Goal: Task Accomplishment & Management: Manage account settings

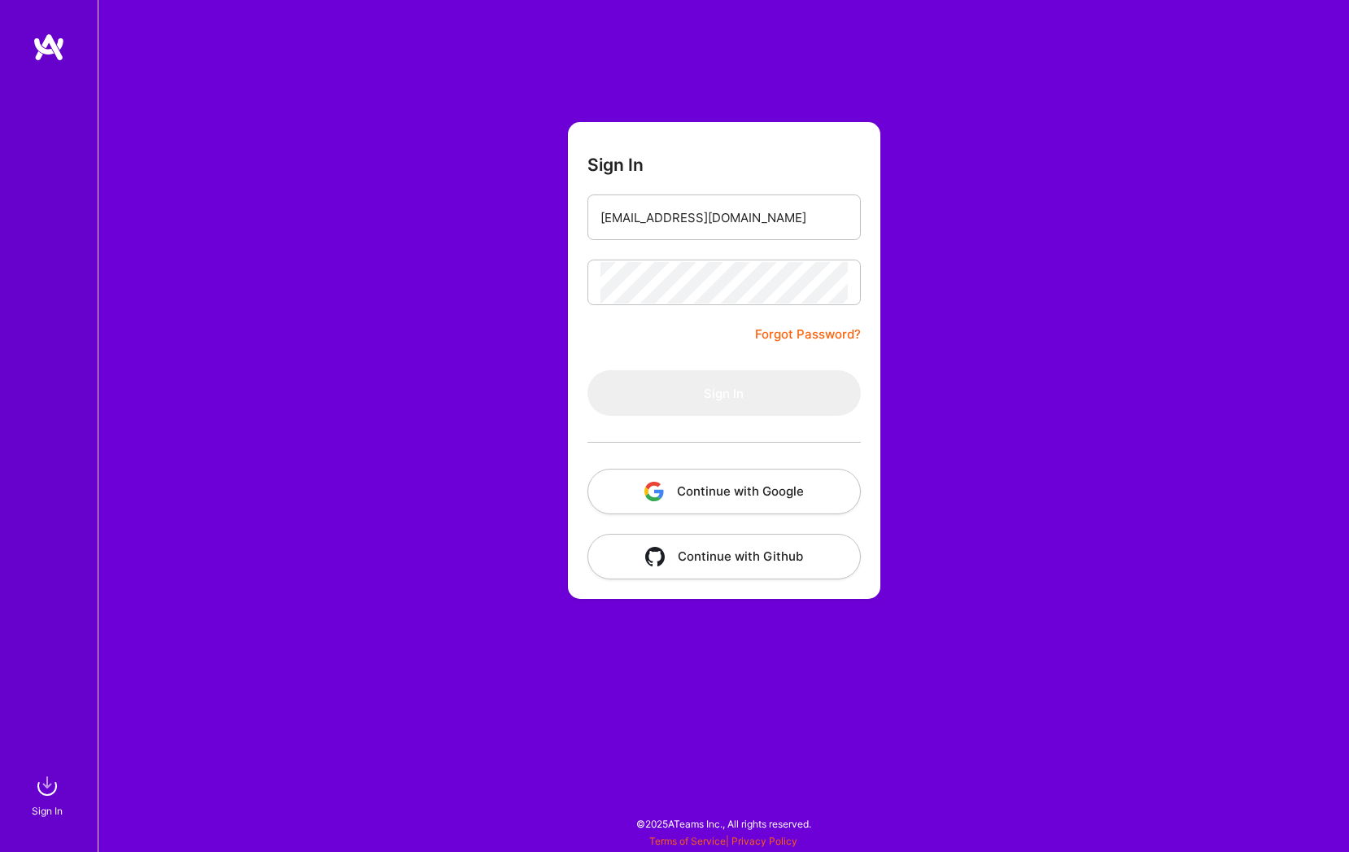
type input "[EMAIL_ADDRESS][DOMAIN_NAME]"
click at [778, 496] on button "Continue with Google" at bounding box center [723, 492] width 273 height 46
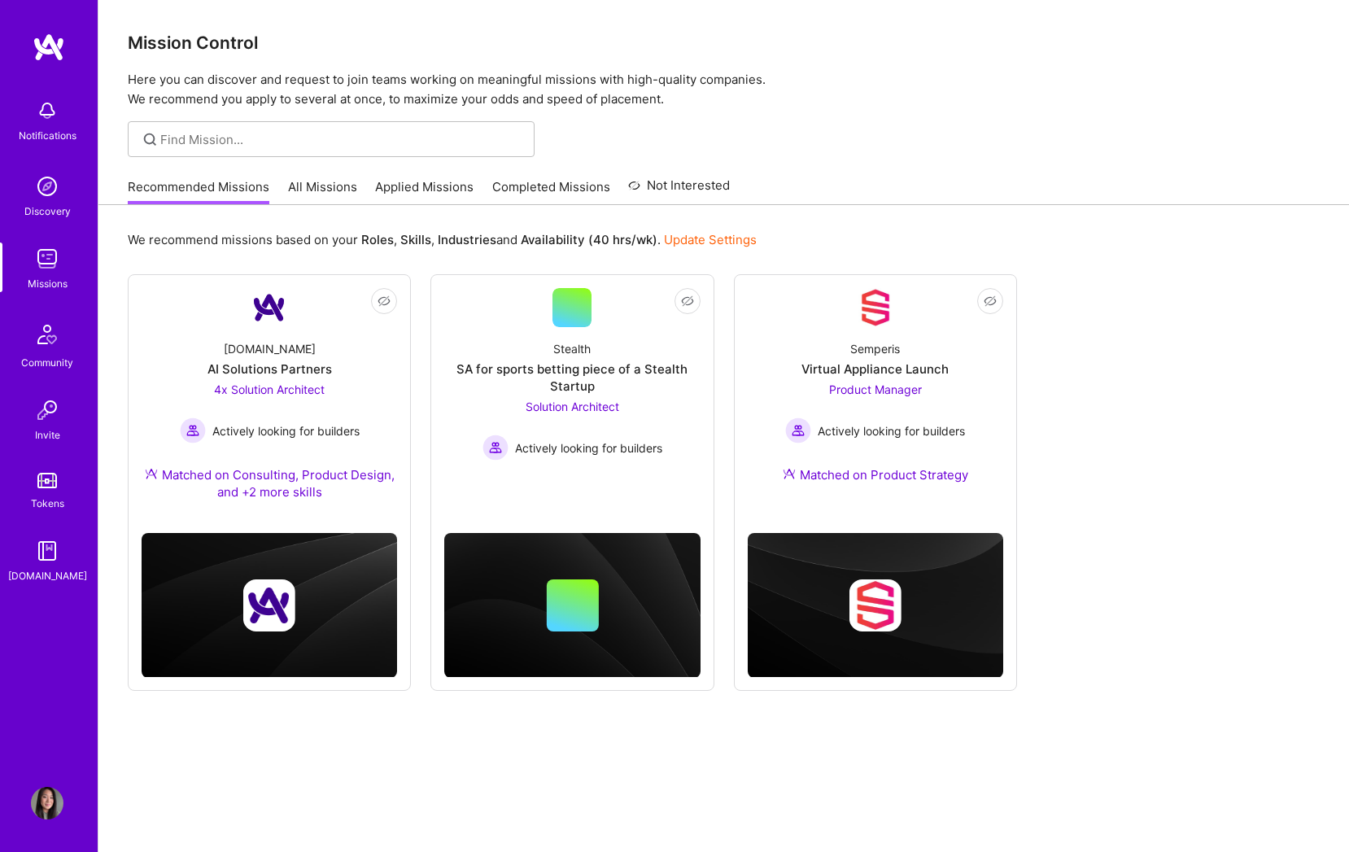
click at [429, 188] on link "Applied Missions" at bounding box center [424, 191] width 98 height 27
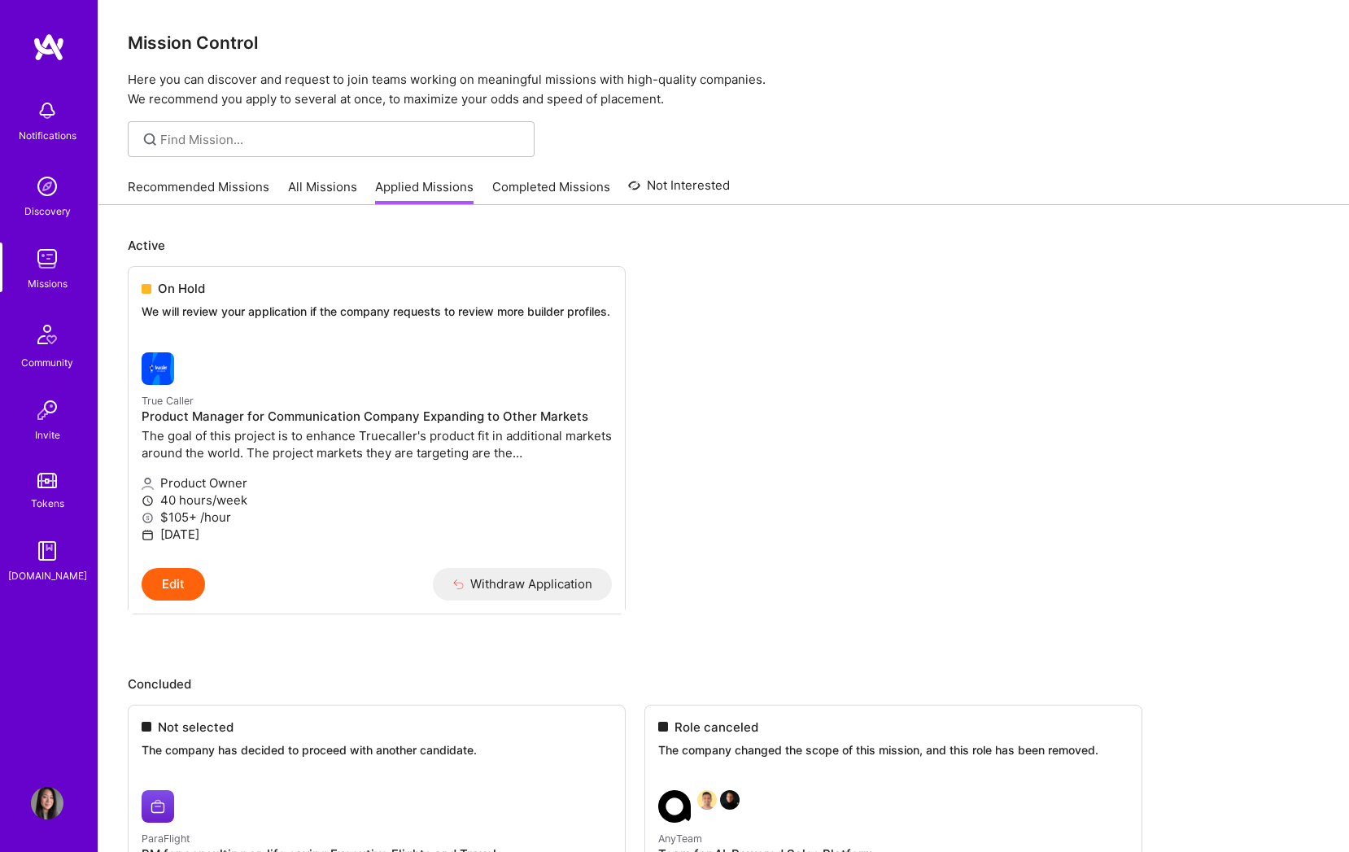
click at [46, 263] on img at bounding box center [47, 258] width 33 height 33
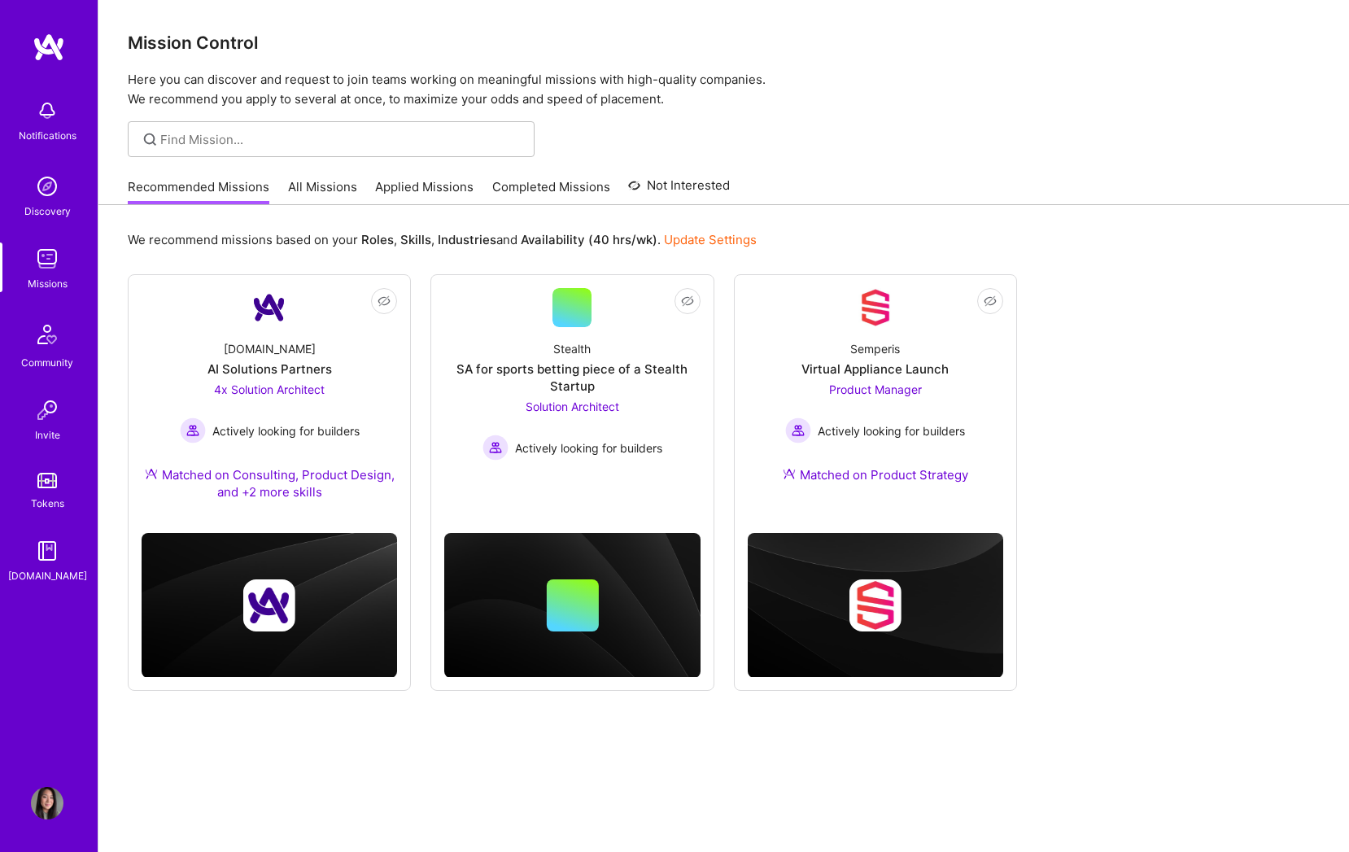
click at [39, 52] on img at bounding box center [49, 47] width 33 height 29
click at [50, 264] on img at bounding box center [47, 258] width 33 height 33
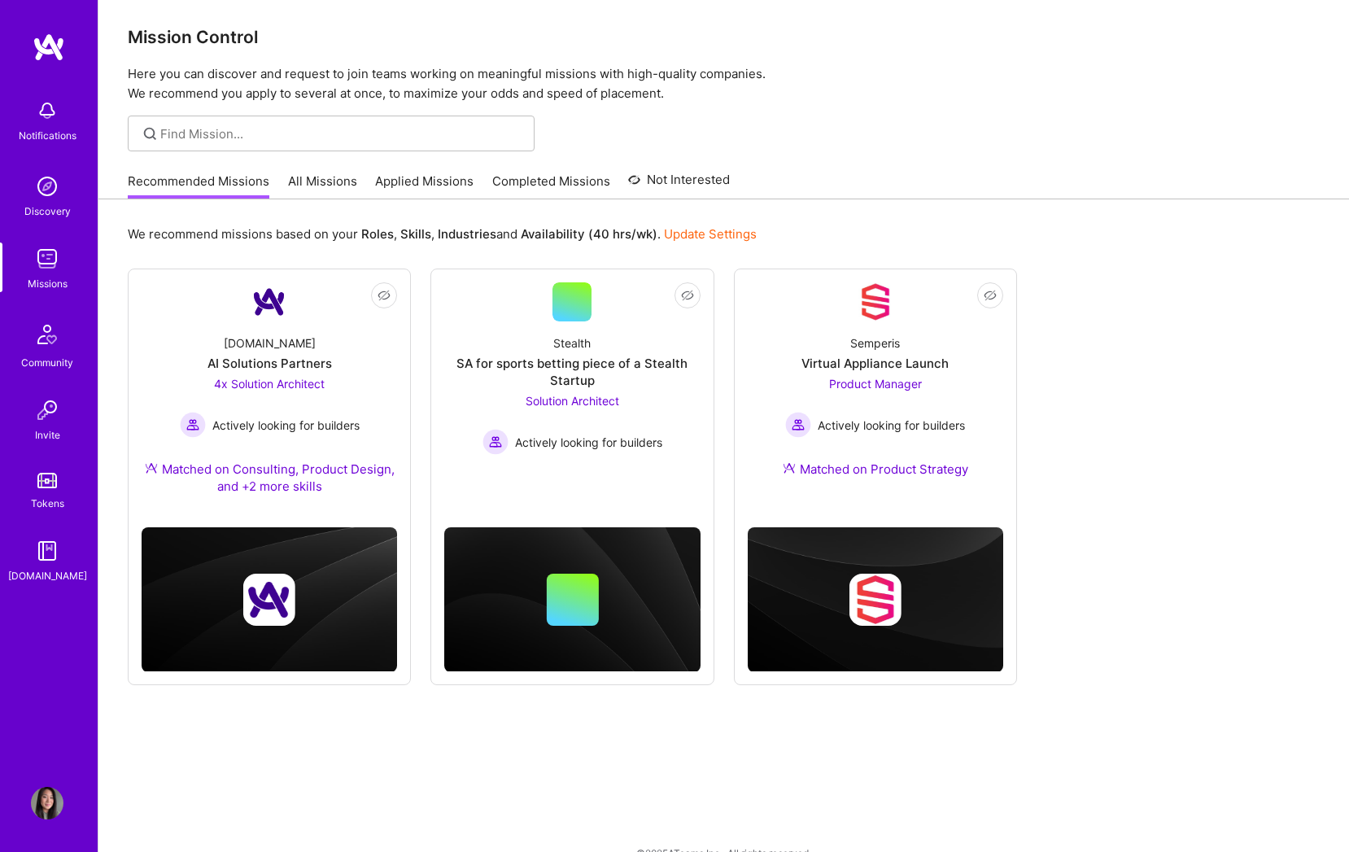
click at [53, 54] on img at bounding box center [49, 47] width 33 height 29
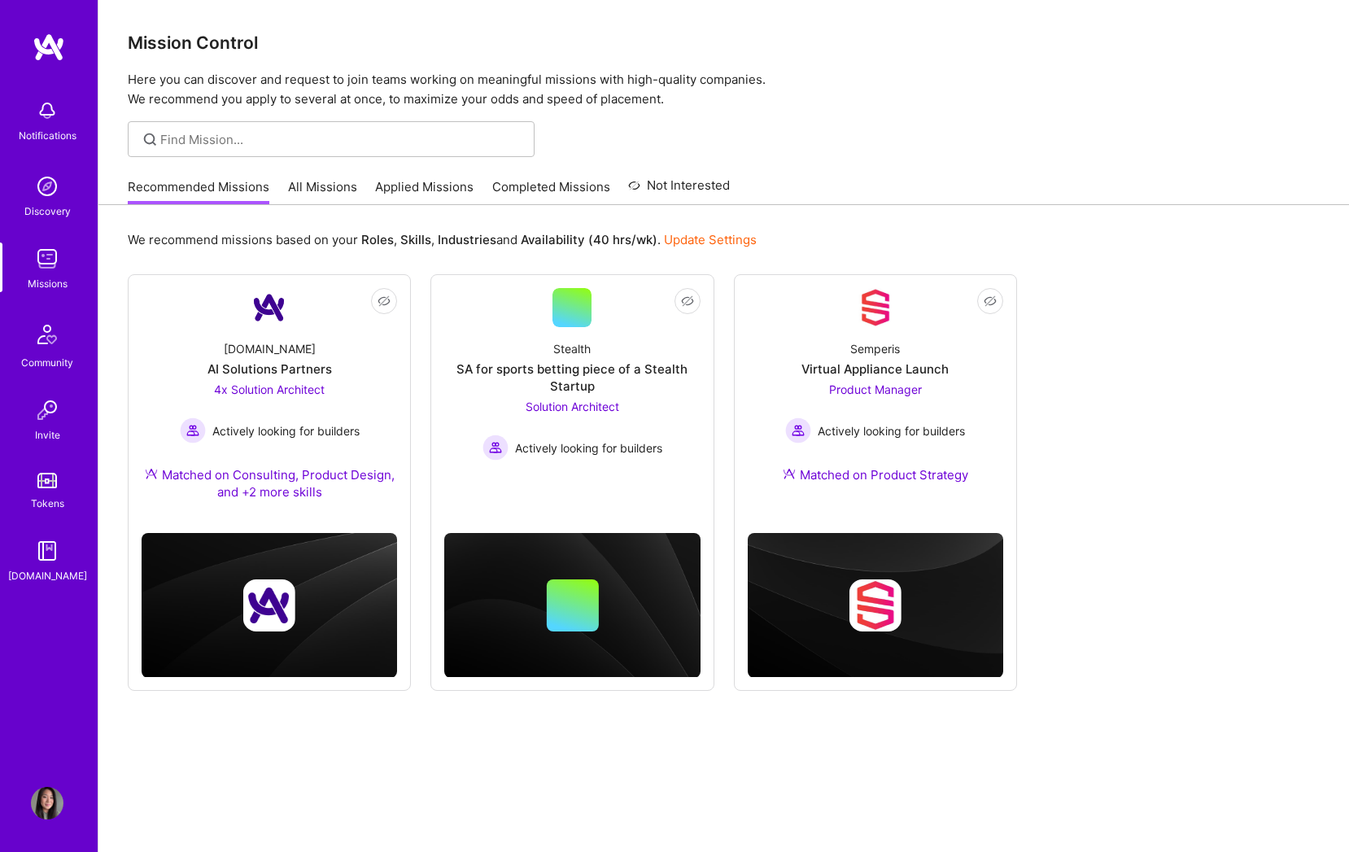
click at [51, 263] on img at bounding box center [47, 258] width 33 height 33
click at [48, 51] on img at bounding box center [49, 47] width 33 height 29
drag, startPoint x: 51, startPoint y: 120, endPoint x: 50, endPoint y: 129, distance: 9.8
click at [51, 120] on img at bounding box center [47, 110] width 33 height 33
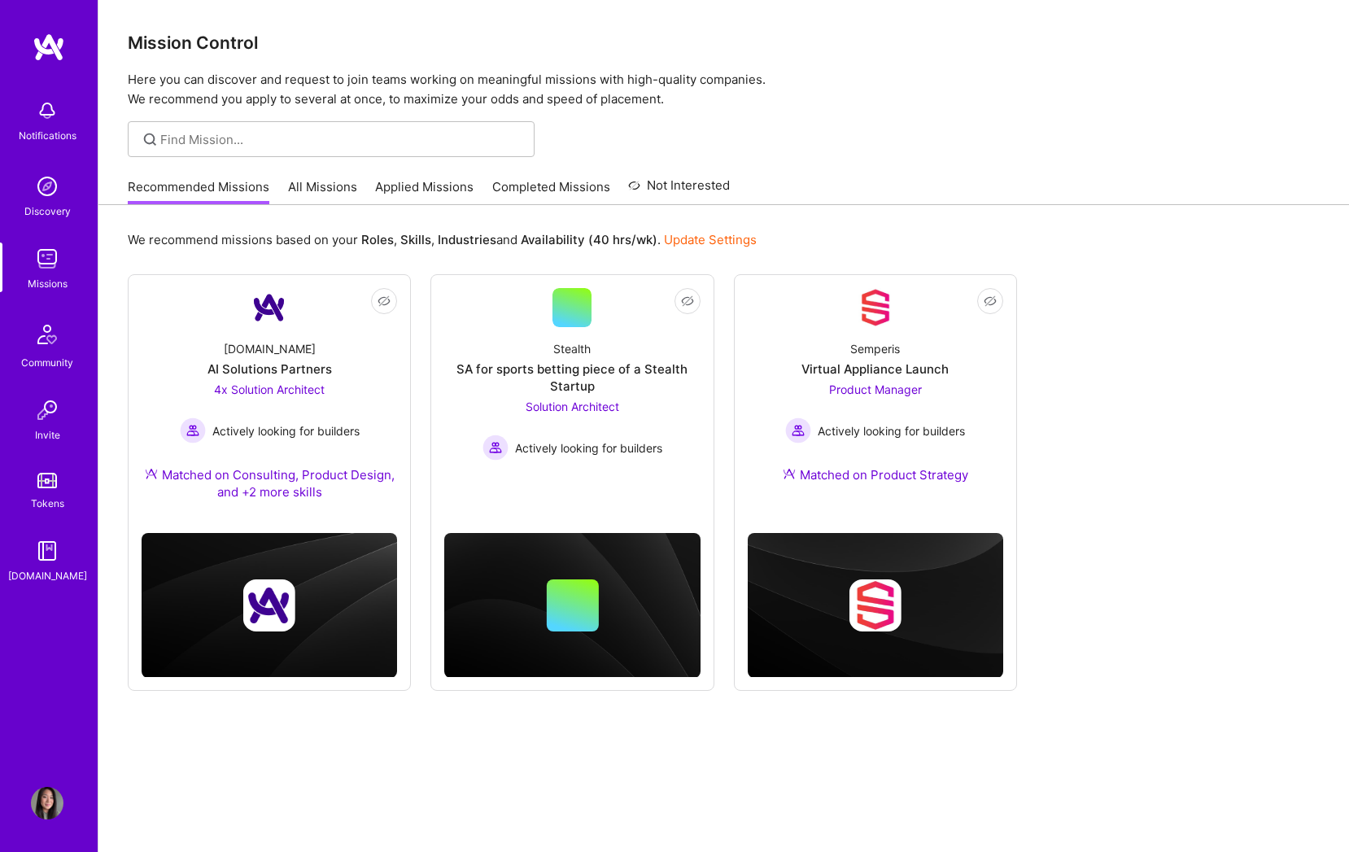
click at [337, 187] on link "All Missions" at bounding box center [322, 191] width 69 height 27
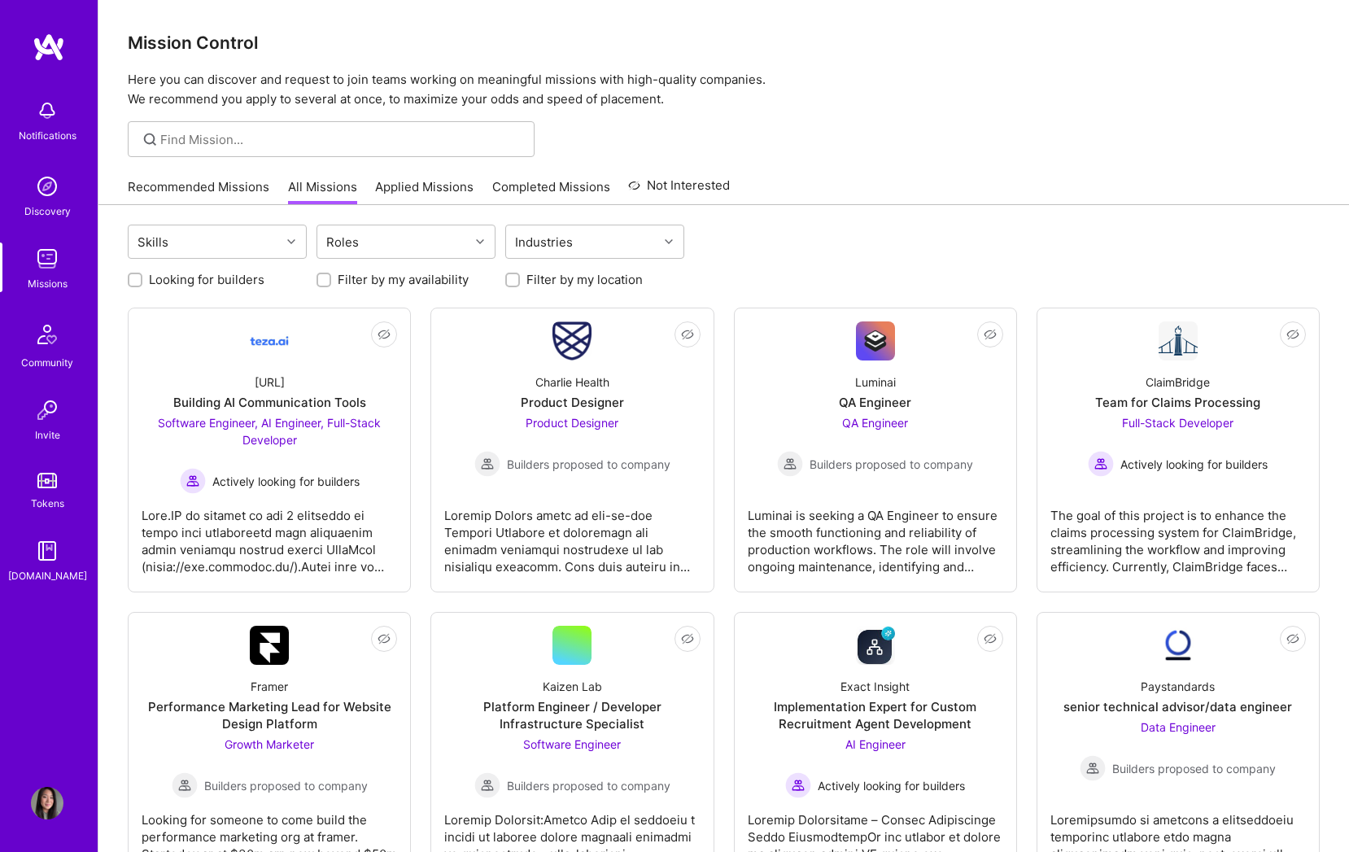
click at [385, 187] on link "Applied Missions" at bounding box center [424, 191] width 98 height 27
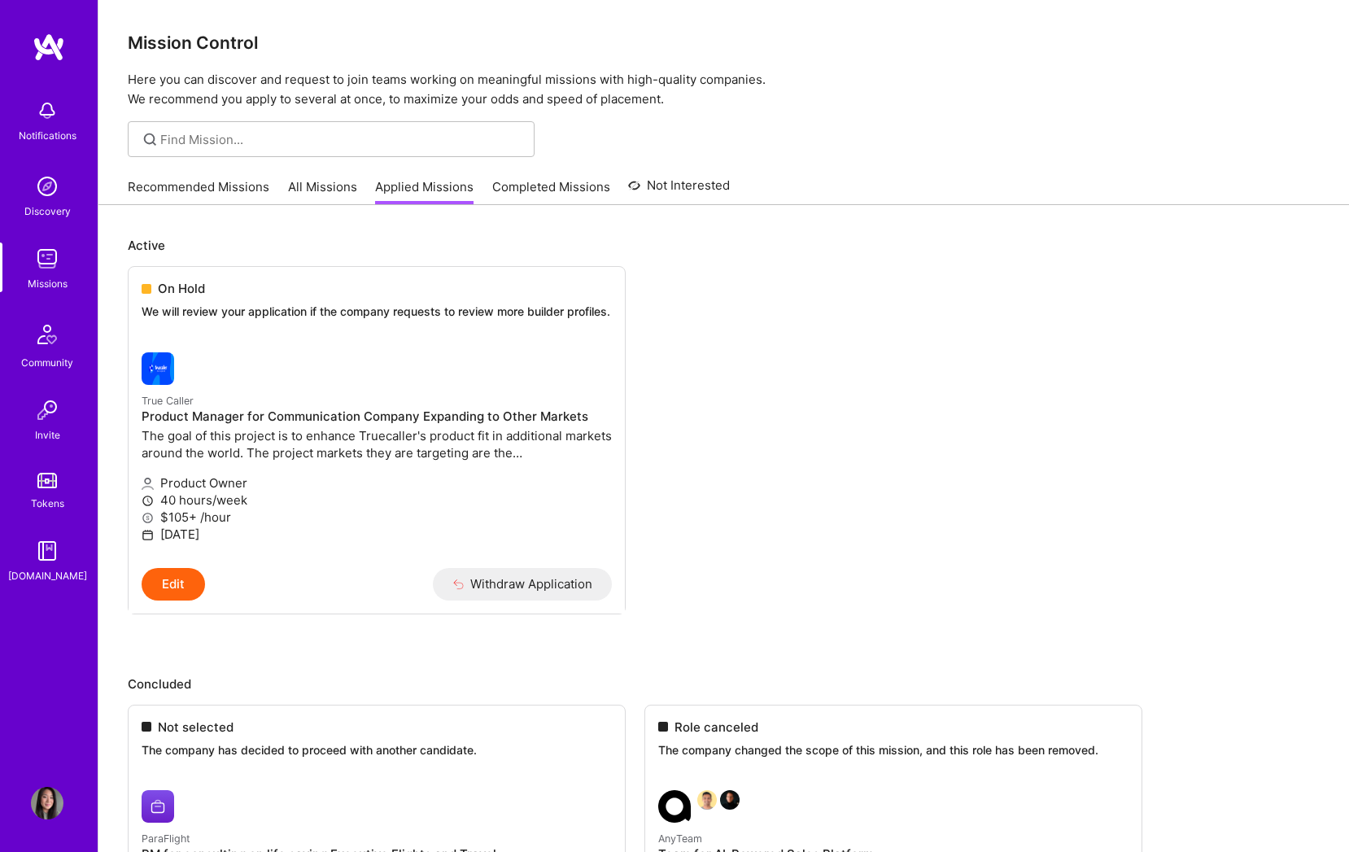
click at [55, 52] on img at bounding box center [49, 47] width 33 height 29
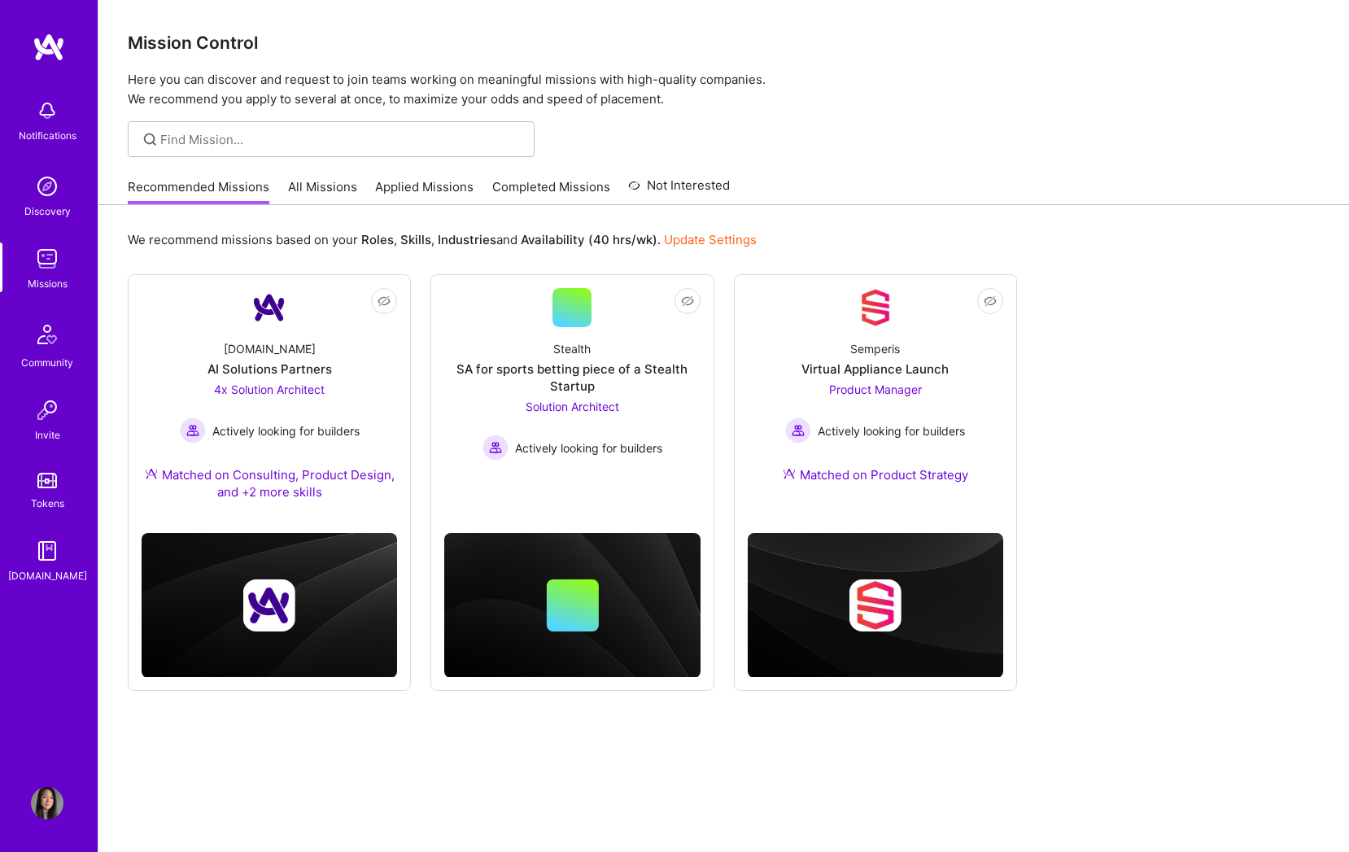
click at [309, 180] on link "All Missions" at bounding box center [322, 191] width 69 height 27
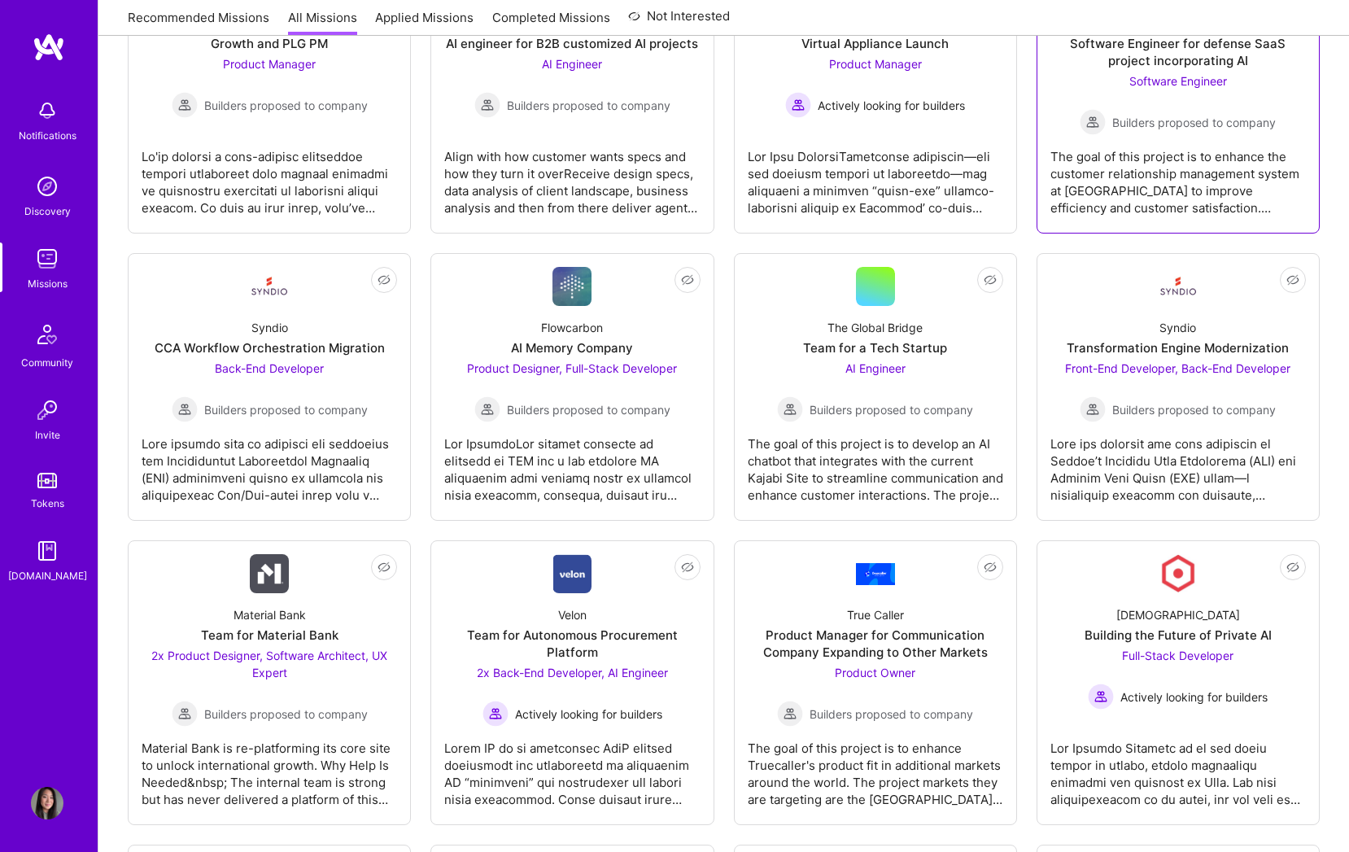
scroll to position [1481, 0]
